Goal: Check status

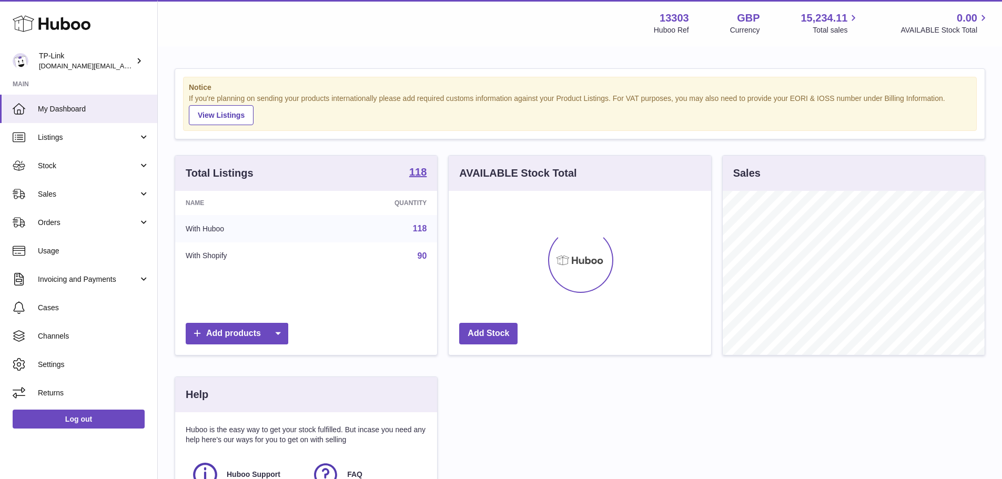
scroll to position [164, 263]
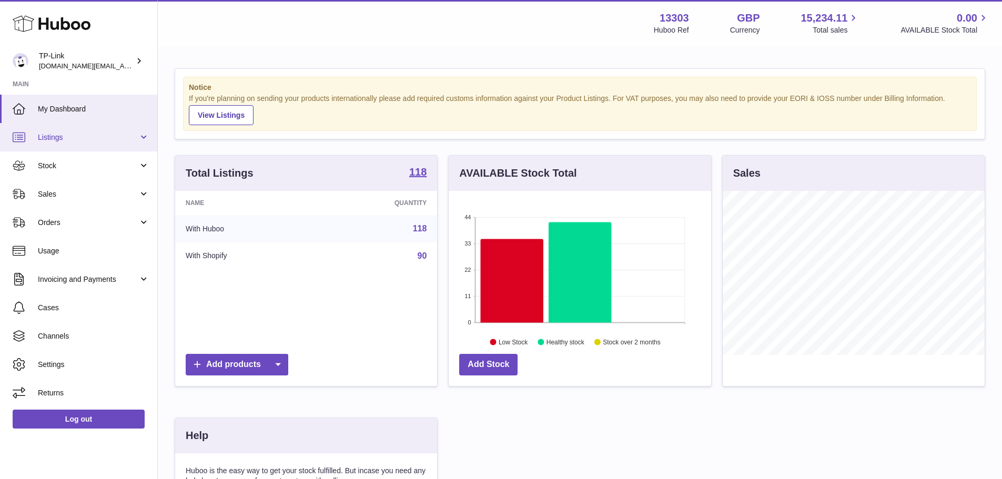
click at [107, 139] on span "Listings" at bounding box center [88, 138] width 100 height 10
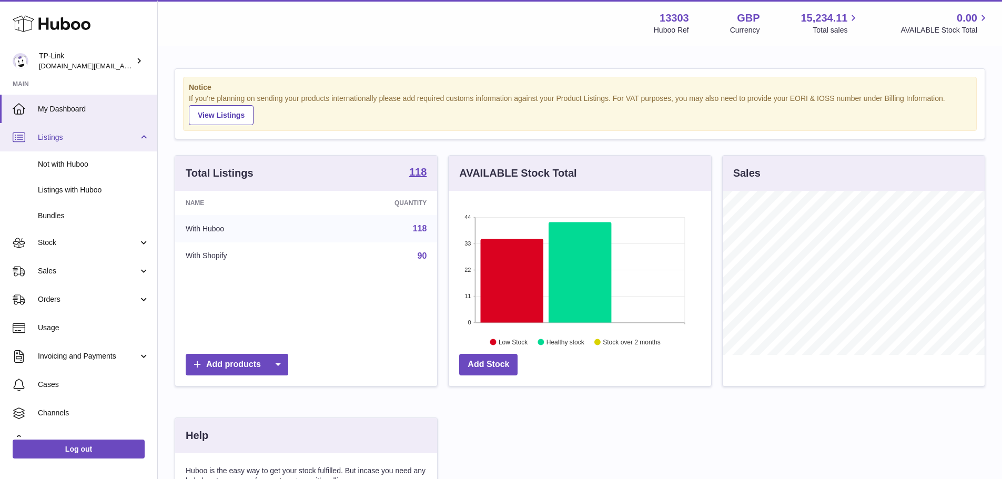
click at [121, 135] on span "Listings" at bounding box center [88, 138] width 100 height 10
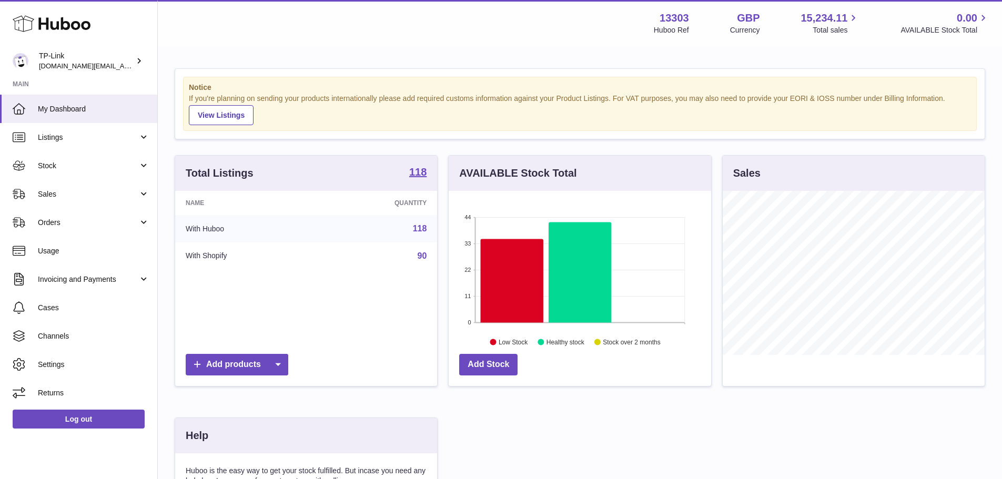
click at [352, 0] on div "Menu Huboo 13303 Huboo Ref GBP Currency 15,234.11 Total sales 0.00 AVAILABLE St…" at bounding box center [580, 23] width 844 height 46
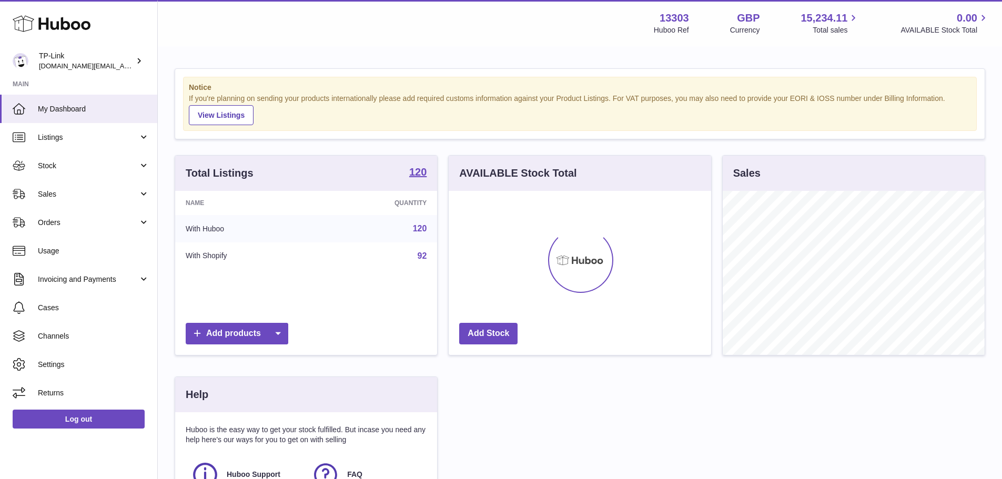
scroll to position [164, 263]
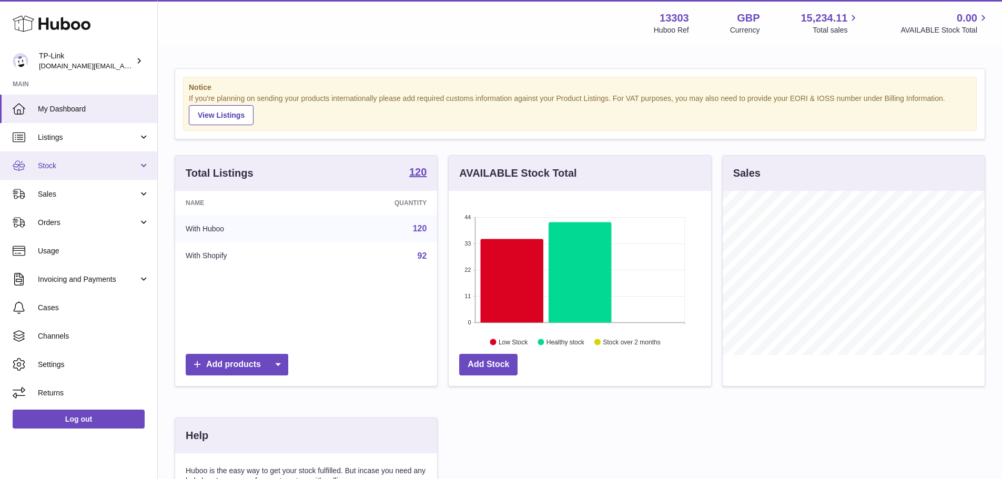
click at [110, 161] on span "Stock" at bounding box center [88, 166] width 100 height 10
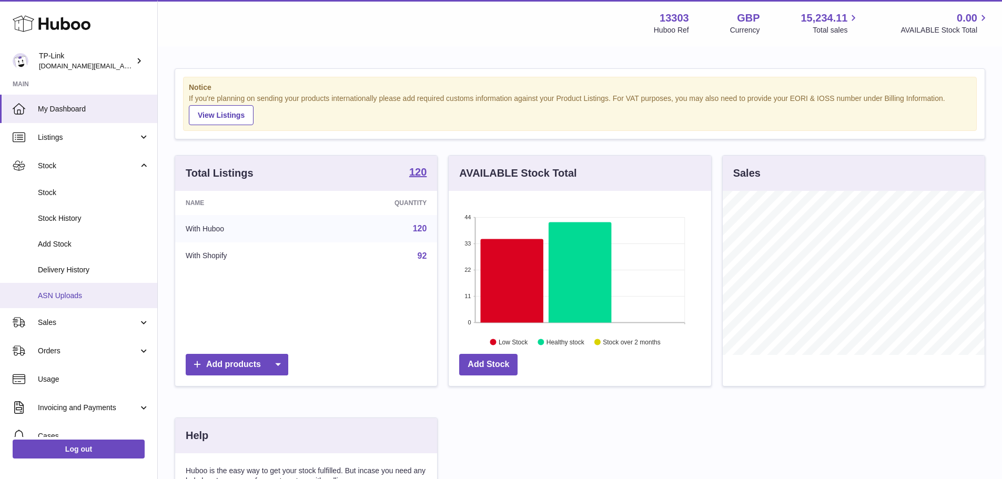
click at [86, 294] on span "ASN Uploads" at bounding box center [94, 296] width 112 height 10
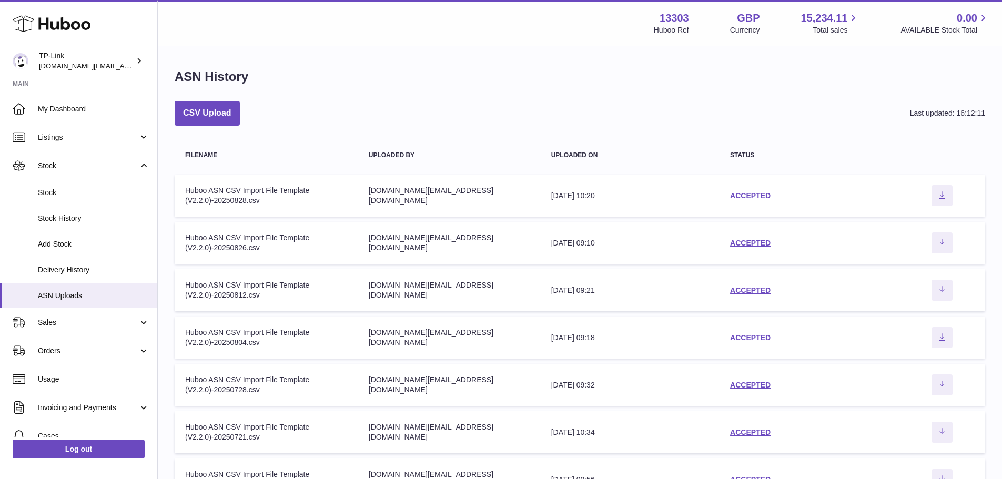
click at [735, 199] on link "ACCEPTED" at bounding box center [750, 196] width 41 height 8
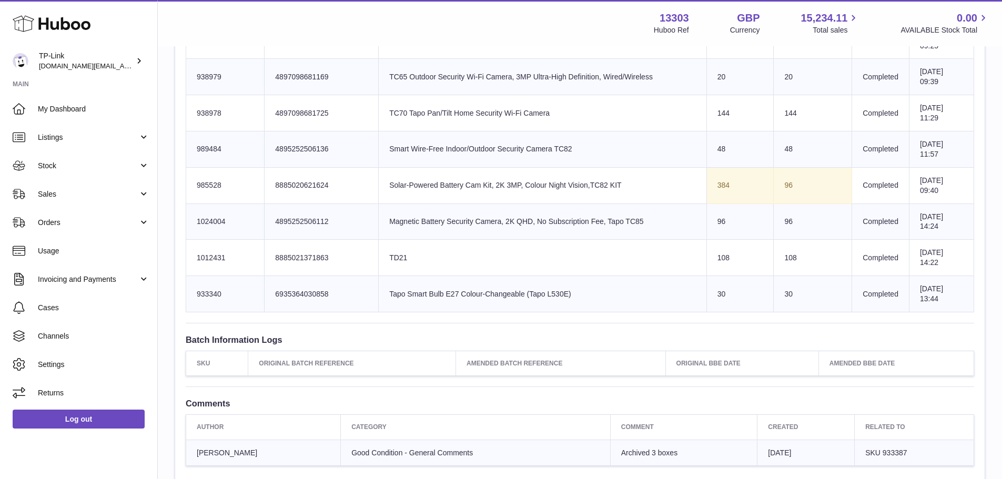
scroll to position [2582, 0]
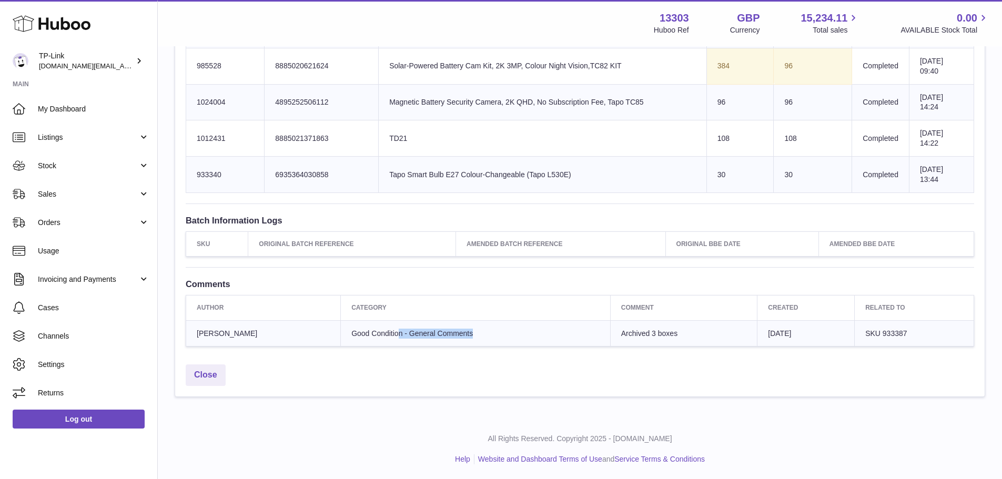
drag, startPoint x: 479, startPoint y: 323, endPoint x: 360, endPoint y: 330, distance: 119.2
click at [360, 330] on td "Good Condition - General Comments" at bounding box center [476, 333] width 270 height 26
click at [368, 329] on span "Good Condition - General Comments" at bounding box center [412, 333] width 122 height 8
click at [566, 339] on td "Good Condition - General Comments" at bounding box center [476, 333] width 270 height 26
drag, startPoint x: 585, startPoint y: 337, endPoint x: 660, endPoint y: 339, distance: 74.8
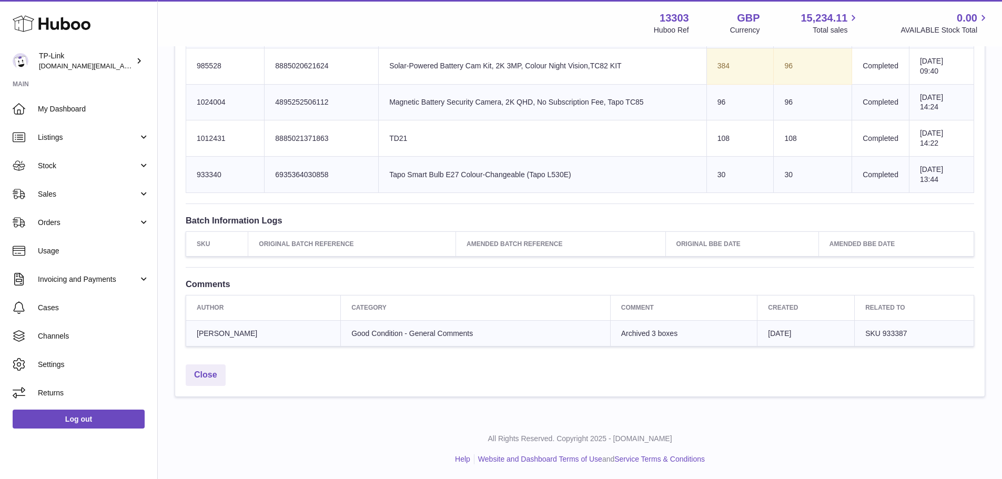
click at [660, 339] on td "Archived 3 boxes" at bounding box center [683, 333] width 147 height 26
drag, startPoint x: 614, startPoint y: 338, endPoint x: 644, endPoint y: 337, distance: 30.5
click at [644, 337] on td "Archived 3 boxes" at bounding box center [683, 333] width 147 height 26
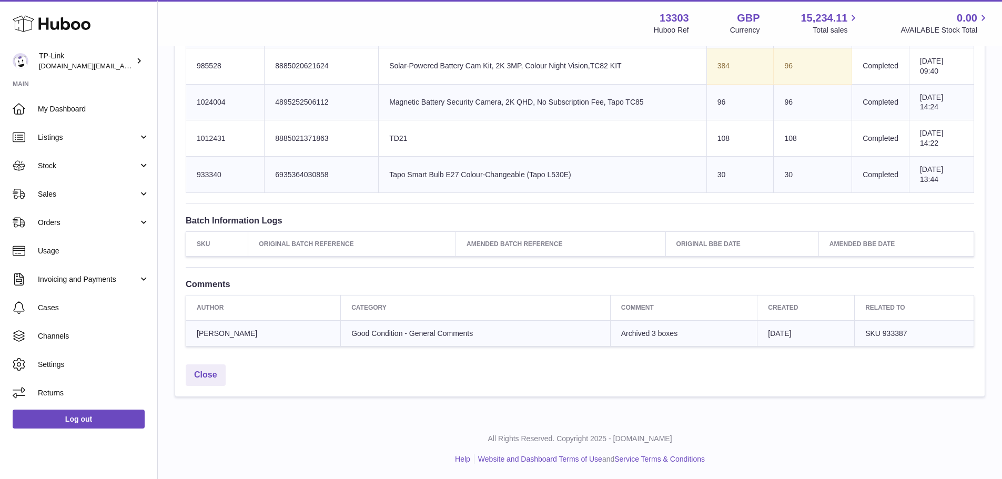
drag, startPoint x: 650, startPoint y: 333, endPoint x: 552, endPoint y: 334, distance: 97.9
click at [552, 334] on tr "Obed Obeta Good Condition - General Comments Archived 3 boxes 3rd Sep 2025 SKU …" at bounding box center [580, 333] width 788 height 26
copy tr "Archived 3 boxes"
click at [576, 327] on td "Good Condition - General Comments" at bounding box center [476, 333] width 270 height 26
click at [621, 334] on span "Archived 3 boxes" at bounding box center [649, 333] width 56 height 8
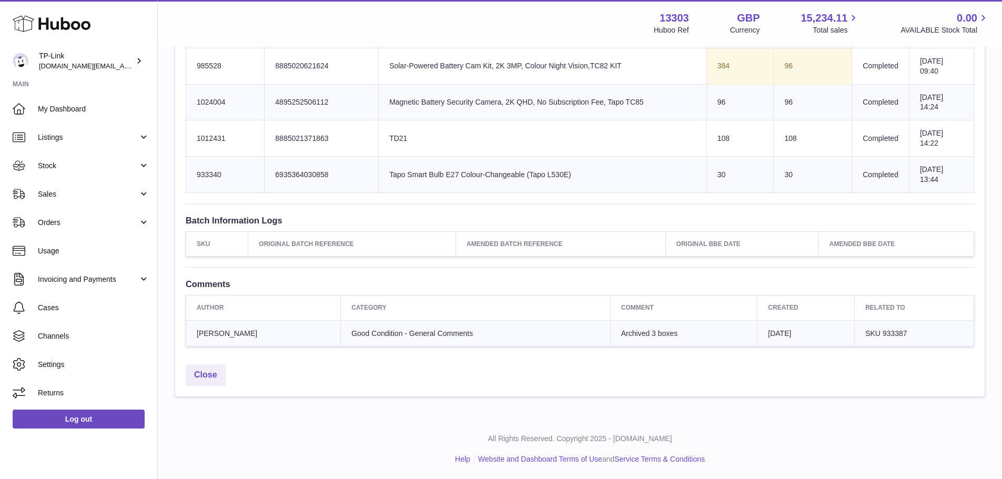
click at [621, 334] on span "Archived 3 boxes" at bounding box center [649, 333] width 56 height 8
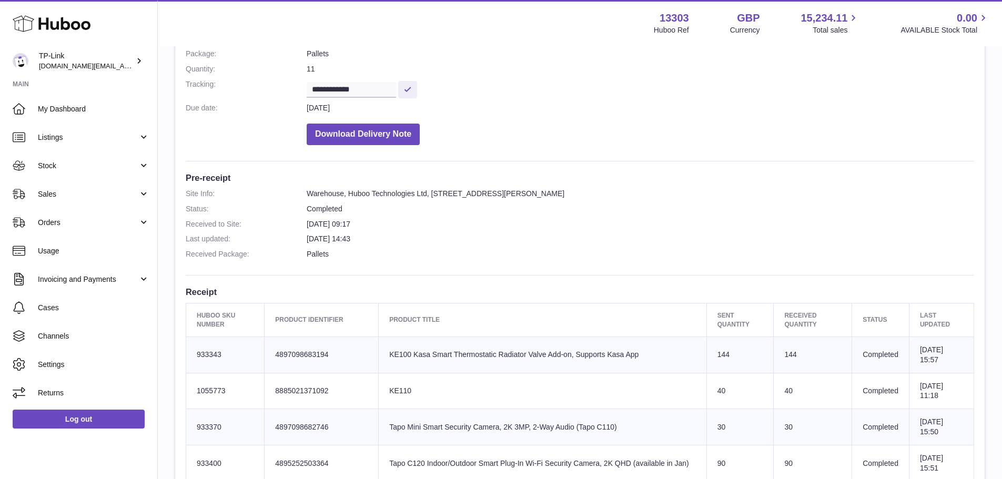
scroll to position [4, 0]
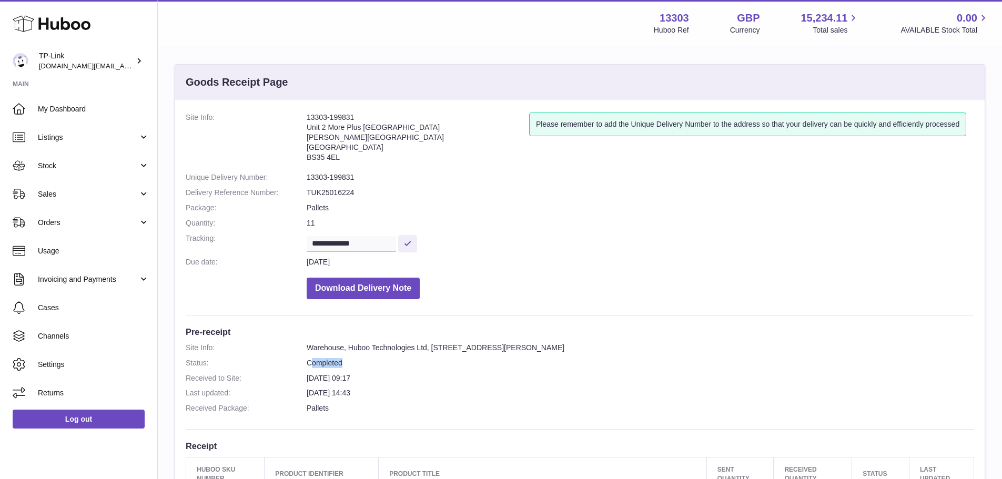
drag, startPoint x: 349, startPoint y: 366, endPoint x: 314, endPoint y: 366, distance: 35.8
click at [314, 366] on dd "Completed" at bounding box center [641, 363] width 668 height 10
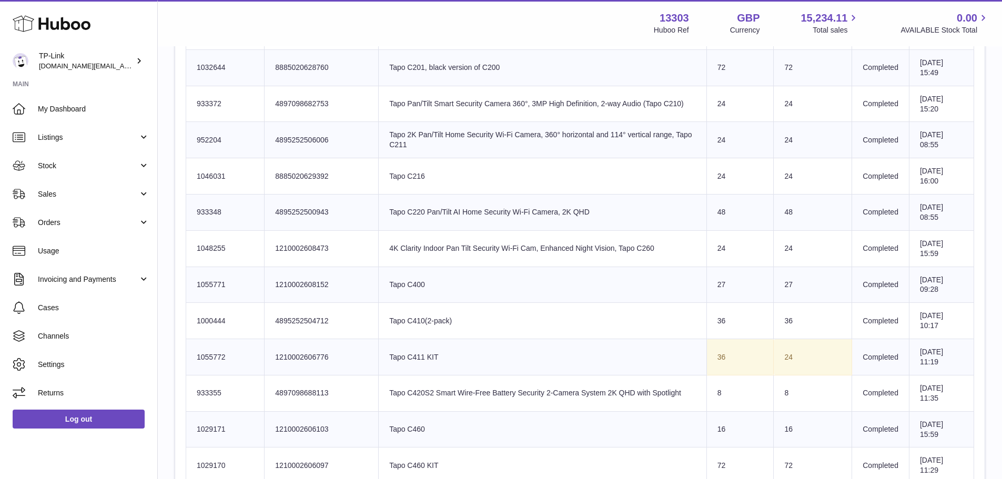
scroll to position [688, 0]
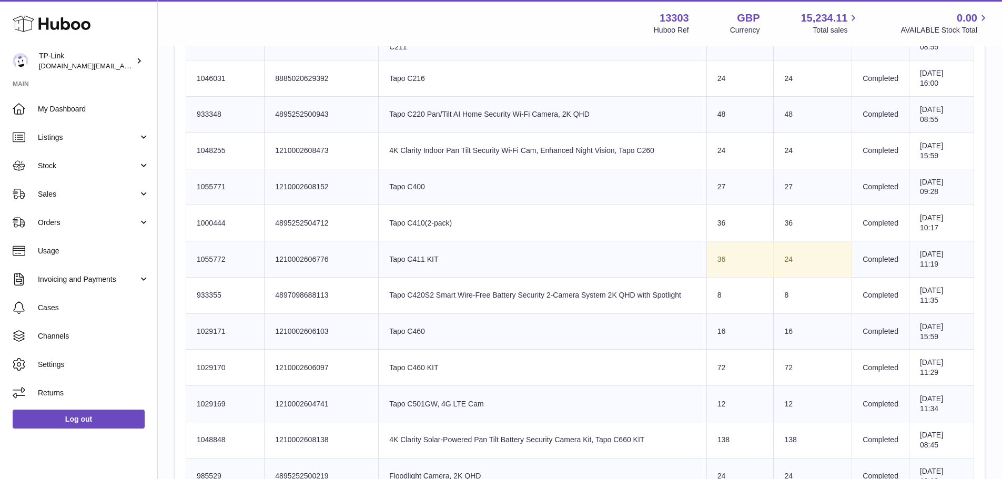
drag, startPoint x: 717, startPoint y: 256, endPoint x: 753, endPoint y: 253, distance: 37.0
click at [753, 253] on td "Sent Quantity 36" at bounding box center [740, 259] width 67 height 36
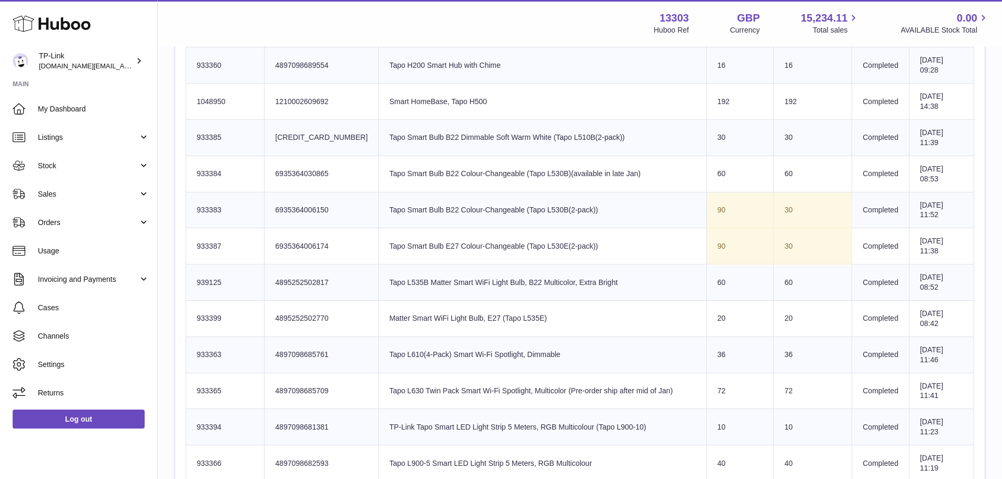
scroll to position [1372, 0]
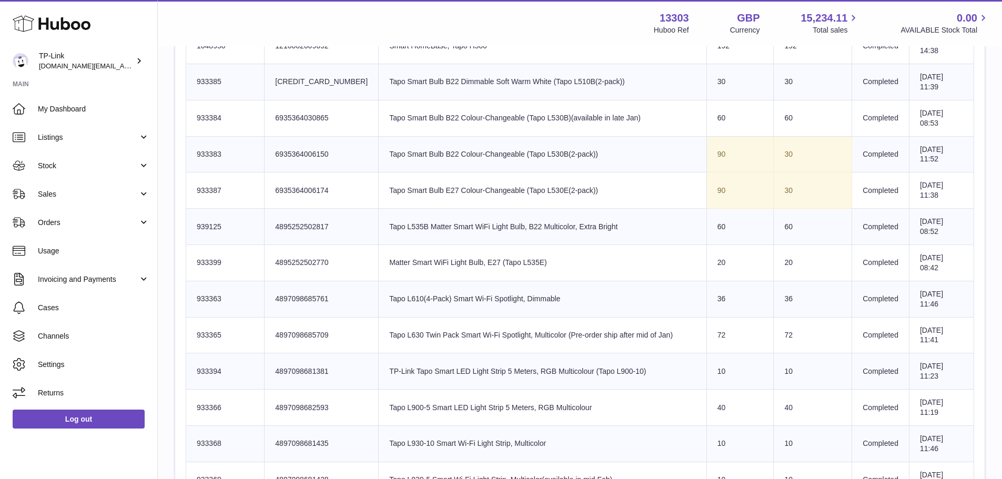
drag, startPoint x: 778, startPoint y: 153, endPoint x: 769, endPoint y: 154, distance: 9.5
click at [774, 154] on td "30" at bounding box center [813, 154] width 78 height 36
drag, startPoint x: 780, startPoint y: 188, endPoint x: 772, endPoint y: 192, distance: 8.0
click at [774, 192] on td "30" at bounding box center [813, 191] width 78 height 36
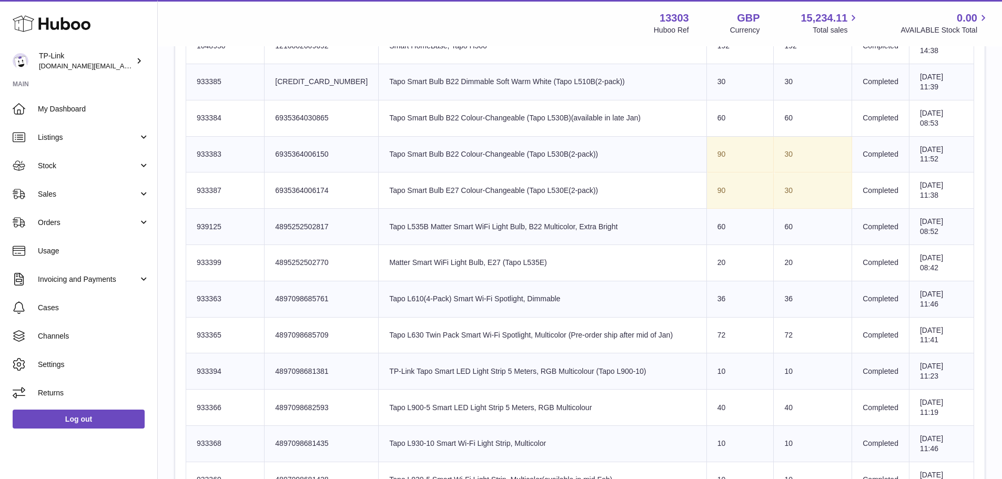
click at [774, 192] on td "30" at bounding box center [813, 191] width 78 height 36
drag, startPoint x: 787, startPoint y: 187, endPoint x: 769, endPoint y: 189, distance: 18.0
click at [774, 189] on td "30" at bounding box center [813, 191] width 78 height 36
drag, startPoint x: 778, startPoint y: 189, endPoint x: 772, endPoint y: 191, distance: 6.2
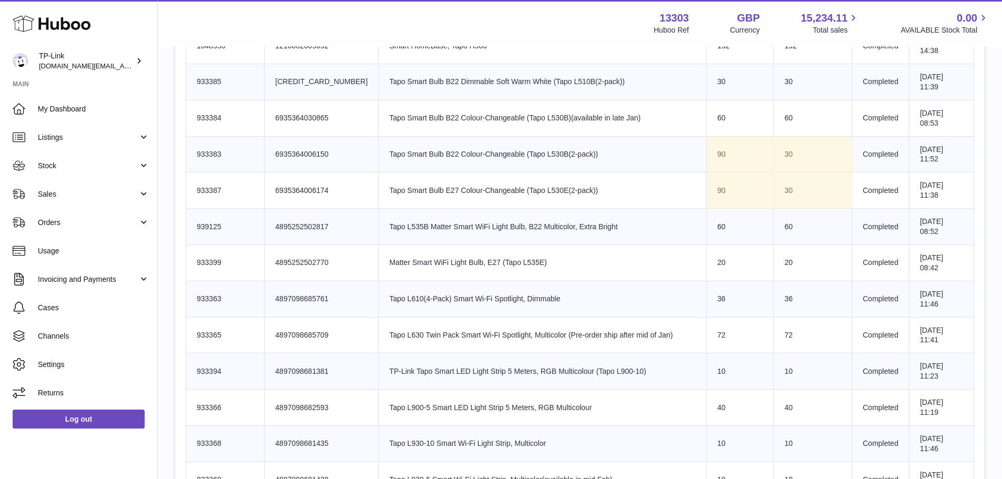
click at [774, 191] on td "30" at bounding box center [813, 191] width 78 height 36
click at [774, 192] on td "30" at bounding box center [813, 191] width 78 height 36
click at [774, 190] on td "30" at bounding box center [813, 191] width 78 height 36
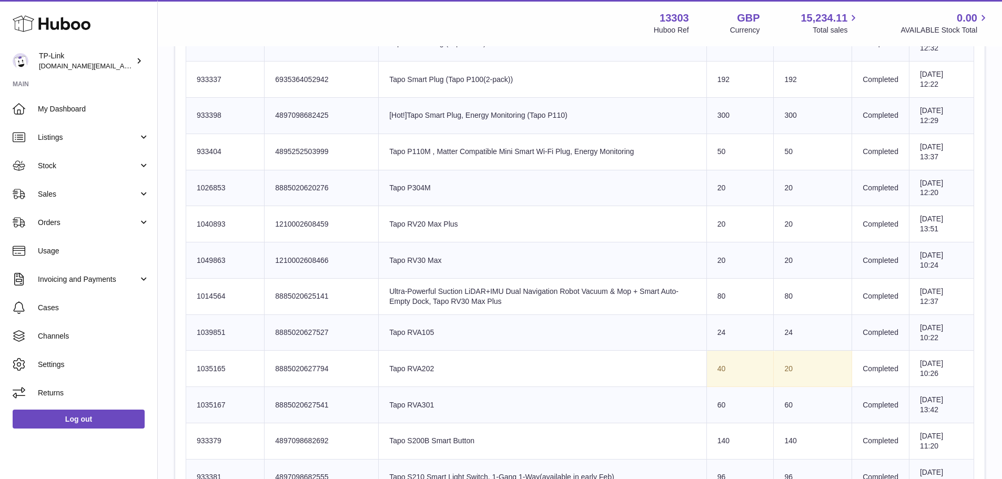
scroll to position [1846, 0]
drag, startPoint x: 785, startPoint y: 365, endPoint x: 760, endPoint y: 367, distance: 25.3
click at [774, 367] on td "20" at bounding box center [813, 368] width 78 height 36
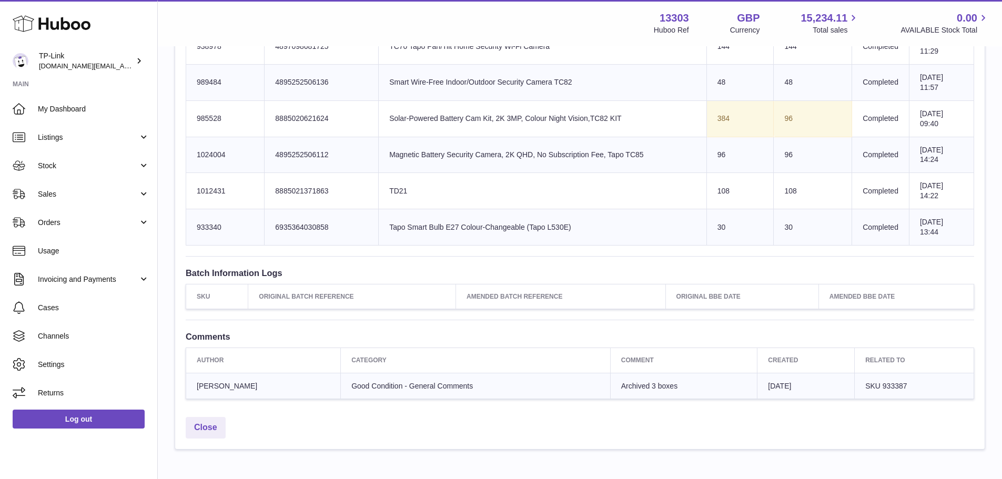
scroll to position [2477, 0]
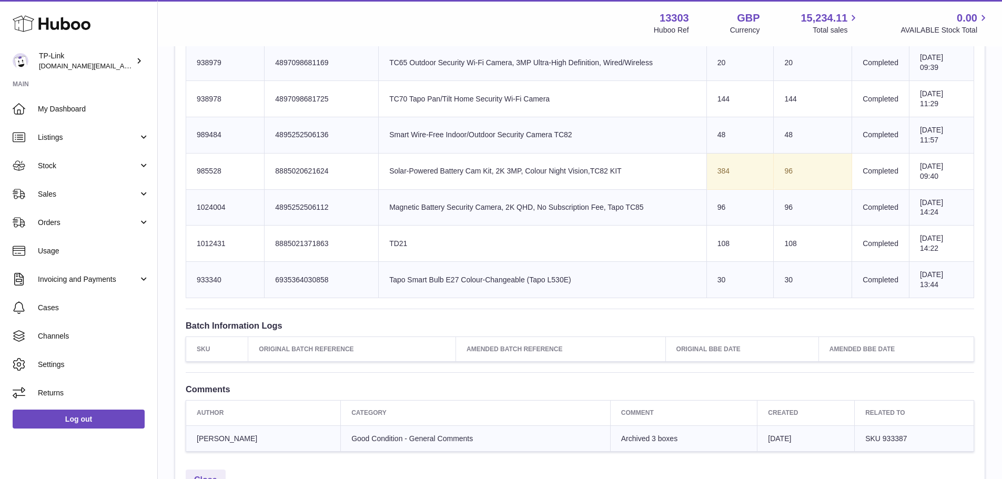
drag, startPoint x: 564, startPoint y: 166, endPoint x: 620, endPoint y: 169, distance: 55.9
click at [620, 169] on td "Product title Solar-Powered Battery Cam Kit, 2K 3MP, Colour Night Vision,TC82 K…" at bounding box center [543, 171] width 328 height 36
click at [303, 175] on td "Client Identifier 8885020621624" at bounding box center [322, 171] width 114 height 36
drag, startPoint x: 468, startPoint y: 169, endPoint x: 511, endPoint y: 170, distance: 43.2
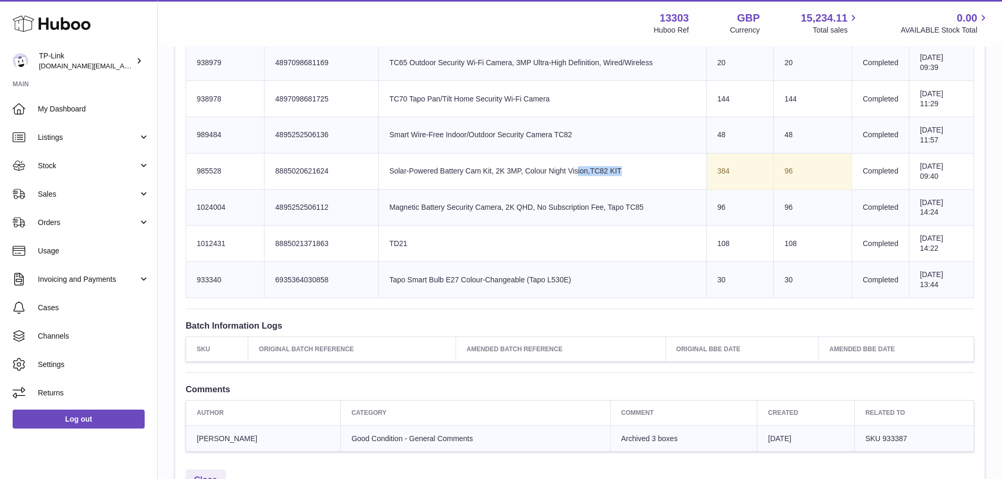
click at [511, 170] on td "Product title Solar-Powered Battery Cam Kit, 2K 3MP, Colour Night Vision,TC82 K…" at bounding box center [543, 171] width 328 height 36
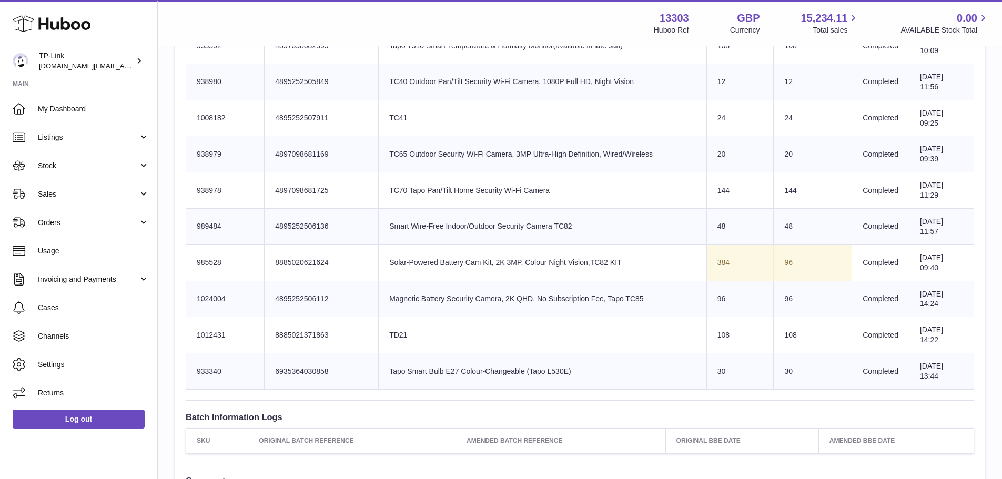
scroll to position [2372, 0]
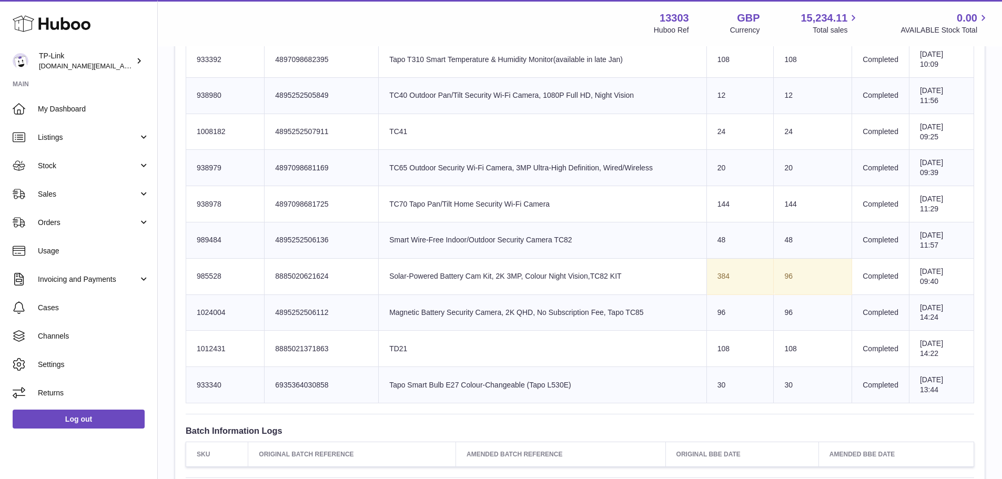
drag, startPoint x: 701, startPoint y: 271, endPoint x: 734, endPoint y: 275, distance: 33.9
click at [734, 275] on td "Sent Quantity 384" at bounding box center [740, 276] width 67 height 36
click at [255, 272] on td "Huboo SKU Number 985528" at bounding box center [225, 276] width 78 height 36
click at [324, 270] on td "Client Identifier 8885020621624" at bounding box center [322, 276] width 114 height 36
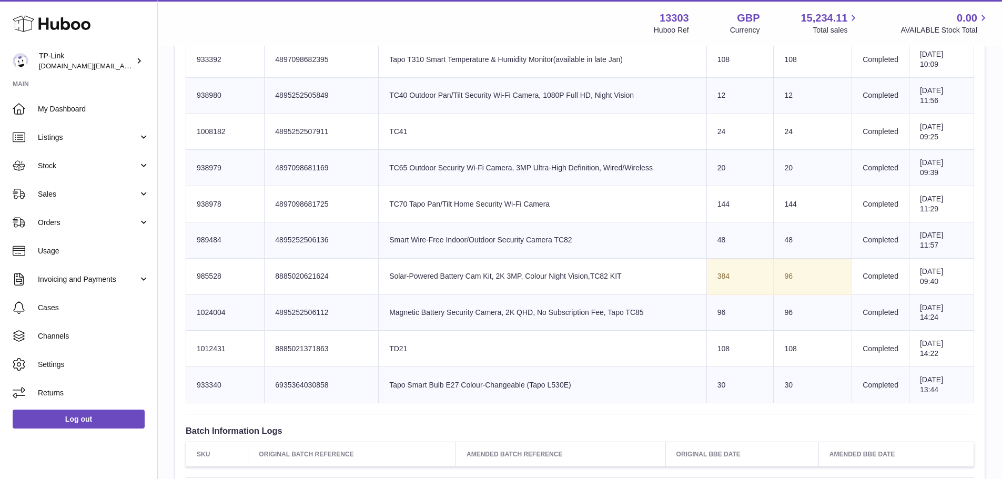
click at [392, 336] on td "Product title TD21" at bounding box center [543, 349] width 328 height 36
drag, startPoint x: 596, startPoint y: 273, endPoint x: 565, endPoint y: 276, distance: 31.2
click at [565, 275] on td "Product title Solar-Powered Battery Cam Kit, 2K 3MP, Colour Night Vision,TC82 K…" at bounding box center [543, 276] width 328 height 36
copy td "TC82 KIT"
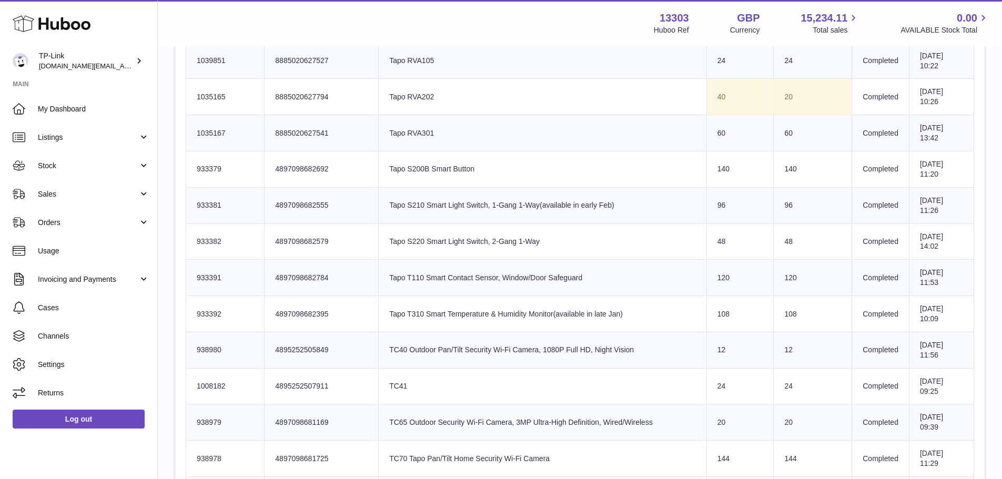
scroll to position [2056, 0]
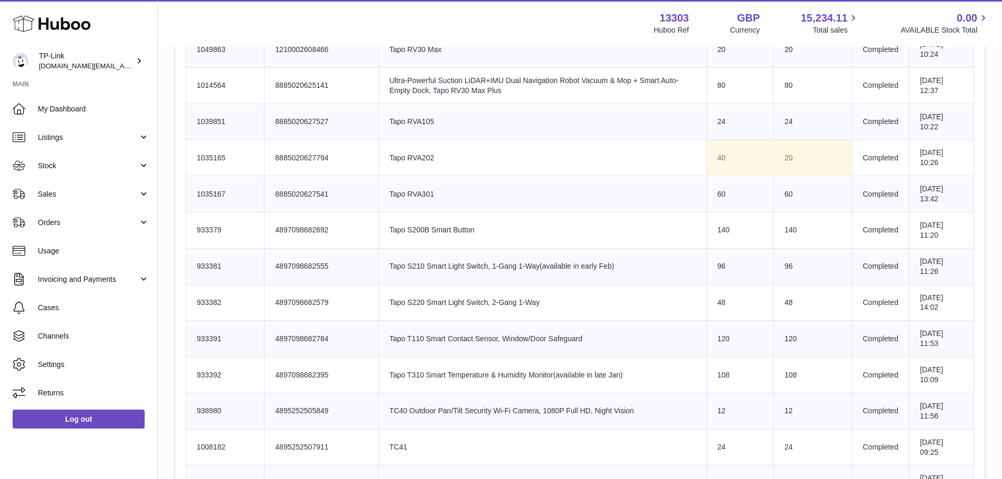
drag, startPoint x: 393, startPoint y: 157, endPoint x: 364, endPoint y: 157, distance: 28.9
click at [379, 157] on td "Product title Tapo RVA202" at bounding box center [543, 158] width 328 height 36
copy td "Tapo RVA202"
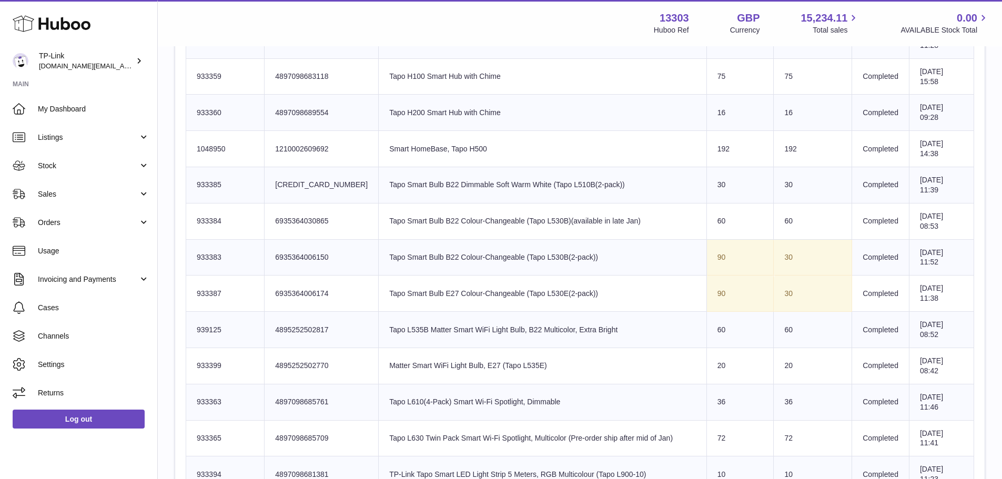
scroll to position [1267, 0]
drag, startPoint x: 569, startPoint y: 258, endPoint x: 502, endPoint y: 254, distance: 66.9
click at [502, 254] on td "Product title Tapo Smart Bulb B22 Colour-Changeable (Tapo L530B(2-pack))" at bounding box center [543, 259] width 328 height 36
copy td "Tapo L530B(2-pack)"
drag, startPoint x: 733, startPoint y: 307, endPoint x: 741, endPoint y: 307, distance: 7.9
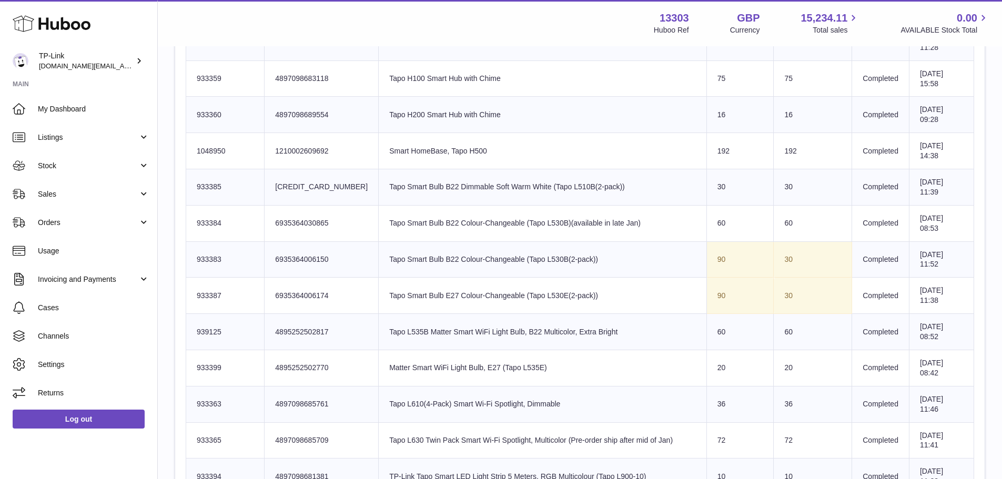
click at [733, 307] on td "Sent Quantity 90" at bounding box center [740, 296] width 67 height 36
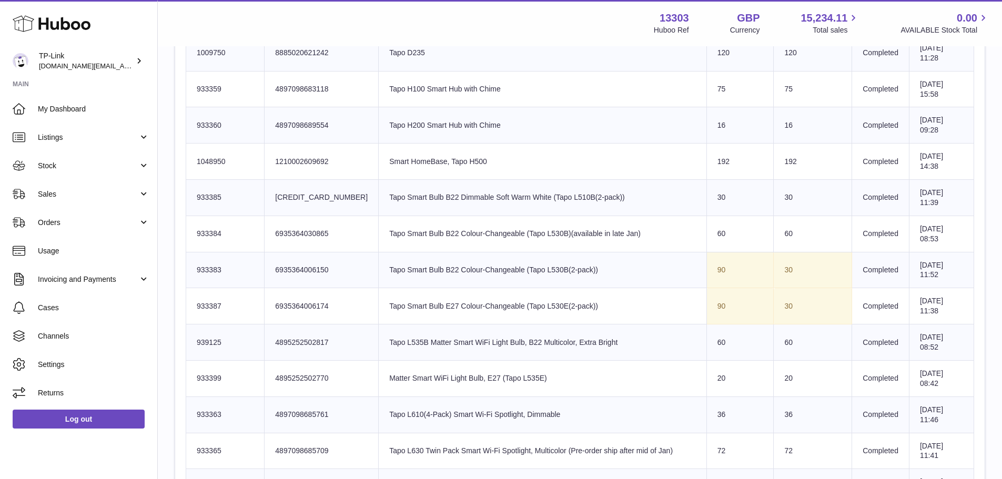
drag, startPoint x: 592, startPoint y: 33, endPoint x: 593, endPoint y: 44, distance: 11.7
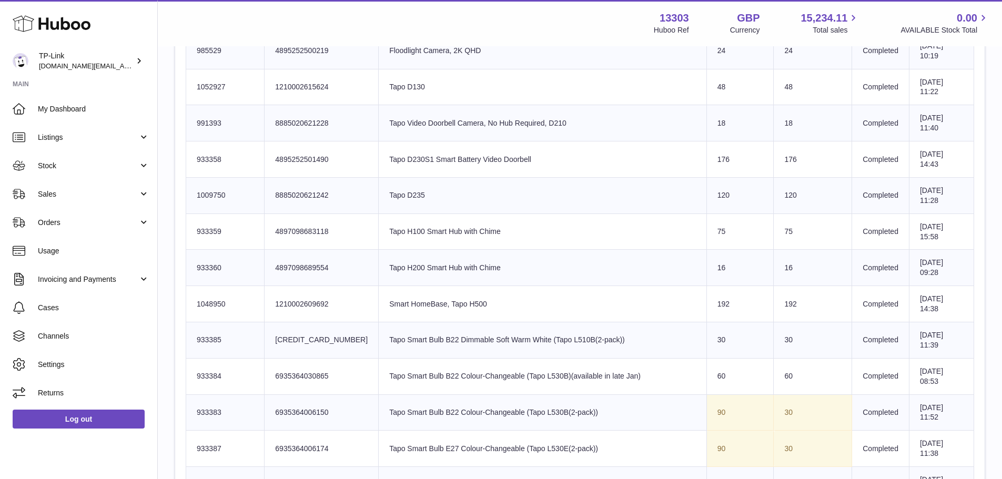
scroll to position [0, 0]
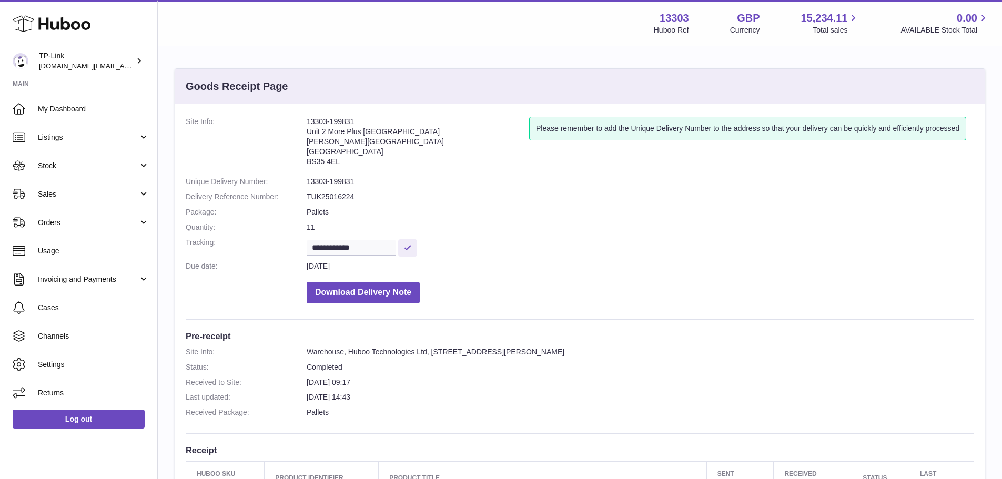
drag, startPoint x: 588, startPoint y: 295, endPoint x: 616, endPoint y: 69, distance: 227.0
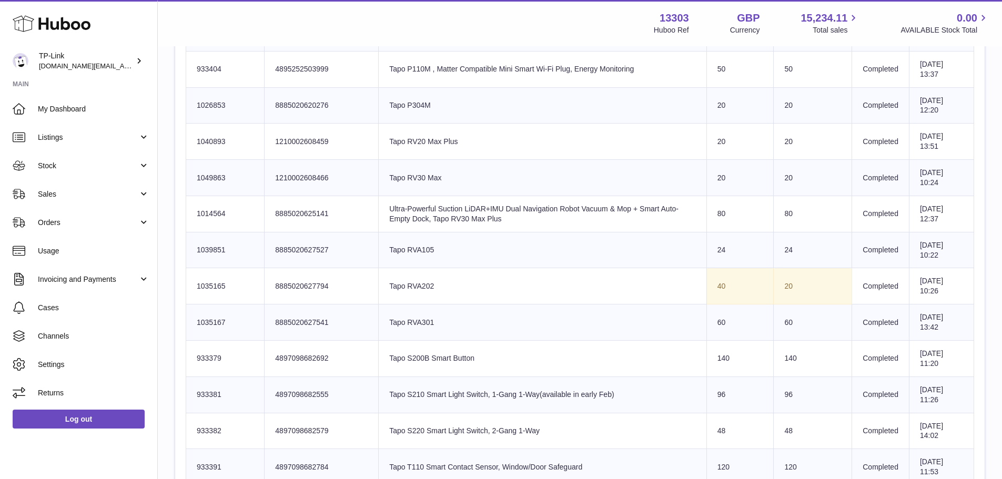
scroll to position [2052, 0]
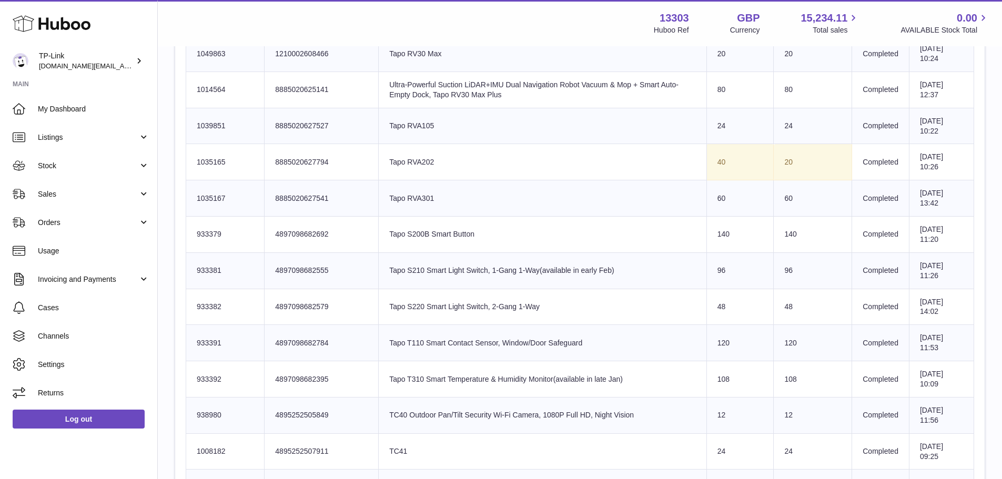
drag, startPoint x: 453, startPoint y: 168, endPoint x: 509, endPoint y: 166, distance: 56.3
click at [509, 166] on td "Product title Tapo RVA202" at bounding box center [543, 162] width 328 height 36
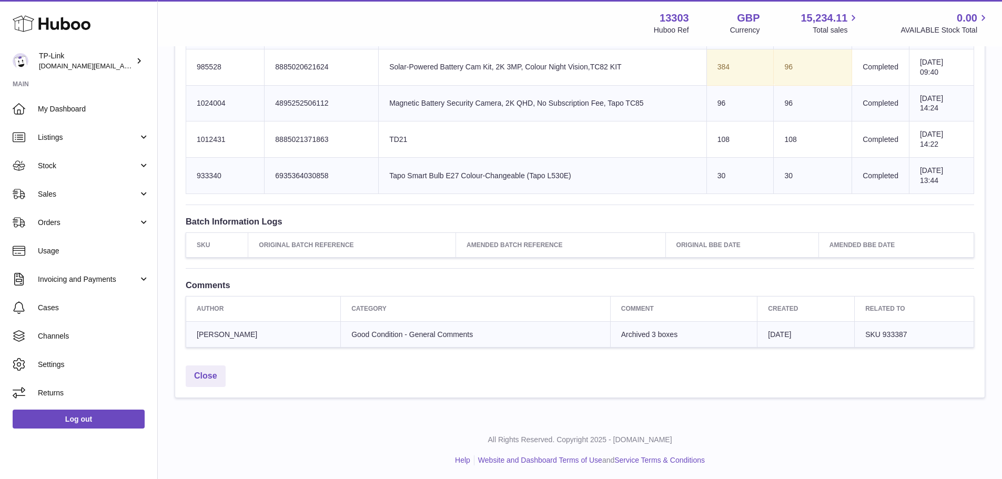
scroll to position [2582, 0]
drag, startPoint x: 452, startPoint y: 339, endPoint x: 400, endPoint y: 335, distance: 52.8
click at [400, 335] on td "Good Condition - General Comments" at bounding box center [476, 333] width 270 height 26
click at [400, 335] on span "Good Condition - General Comments" at bounding box center [412, 333] width 122 height 8
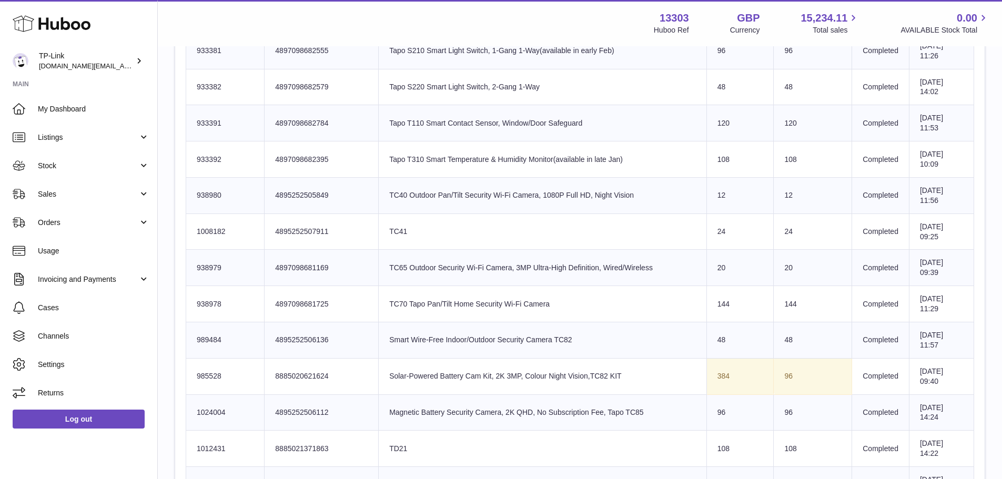
scroll to position [2266, 0]
